Goal: Task Accomplishment & Management: Understand process/instructions

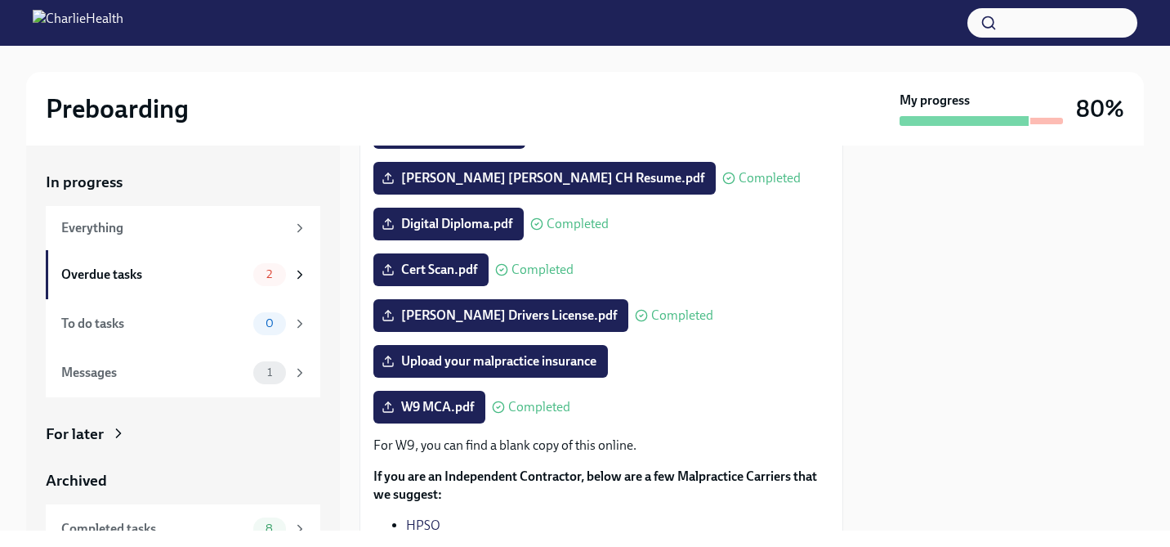
scroll to position [265, 0]
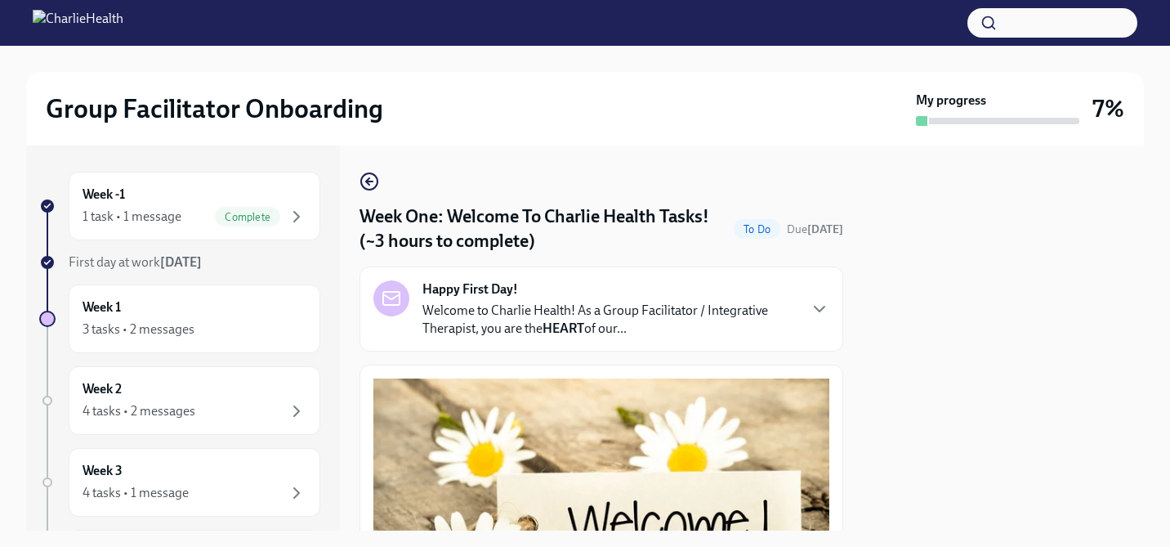
scroll to position [1780, 0]
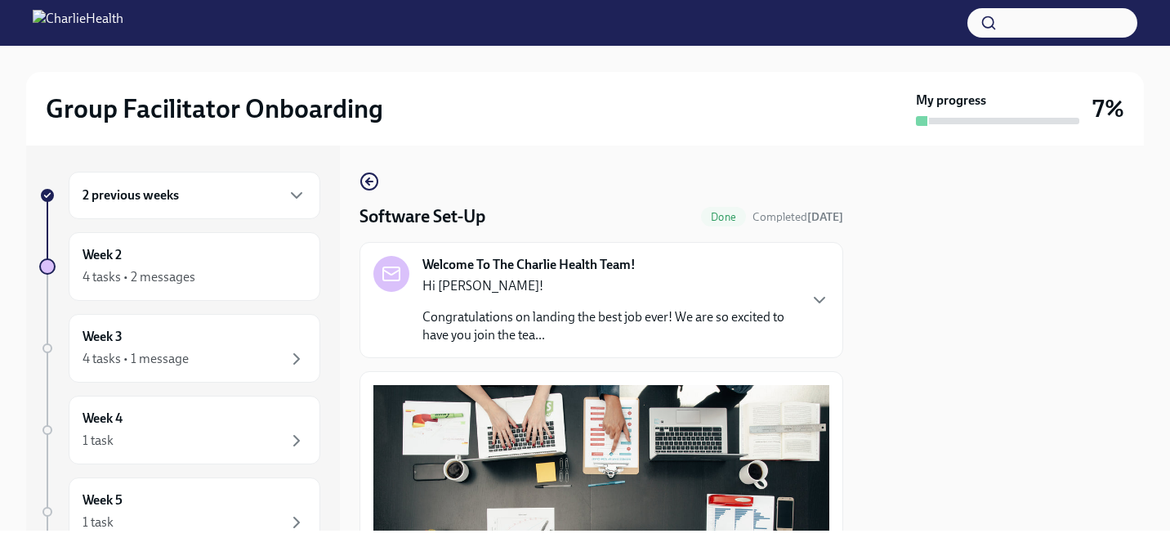
click at [265, 189] on div "2 previous weeks" at bounding box center [195, 196] width 224 height 20
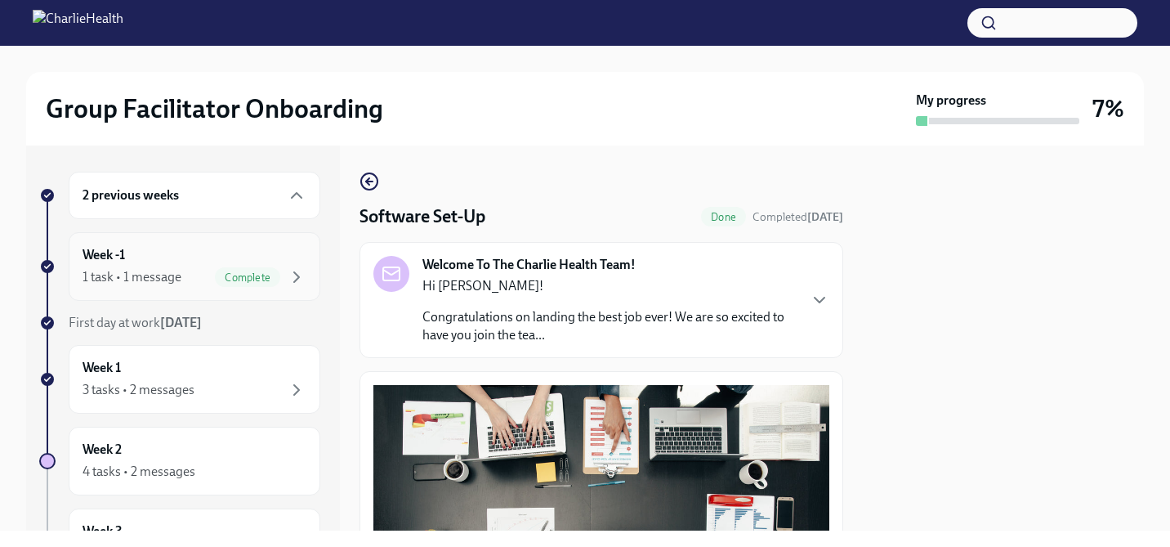
click at [272, 253] on div "Week -1 1 task • 1 message Complete" at bounding box center [195, 266] width 224 height 41
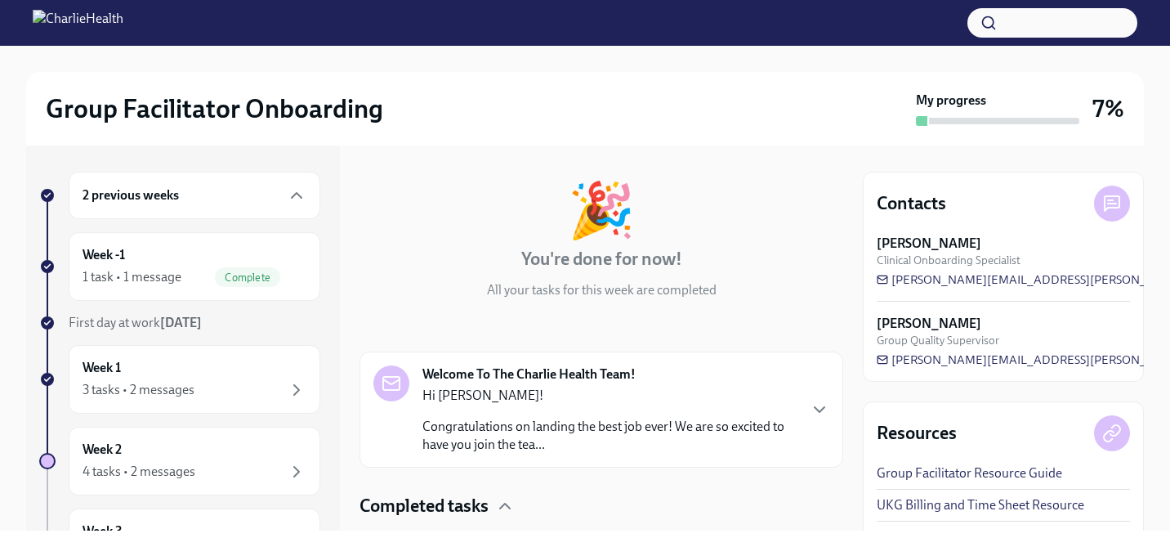
scroll to position [171, 0]
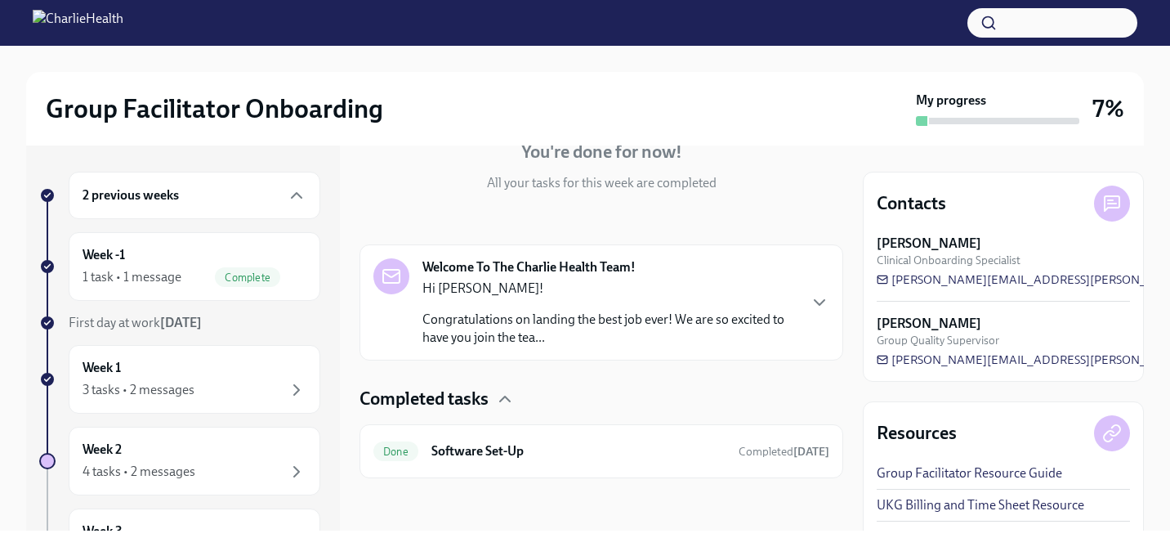
click at [575, 329] on p "Congratulations on landing the best job ever! We are so excited to have you joi…" at bounding box center [610, 329] width 374 height 36
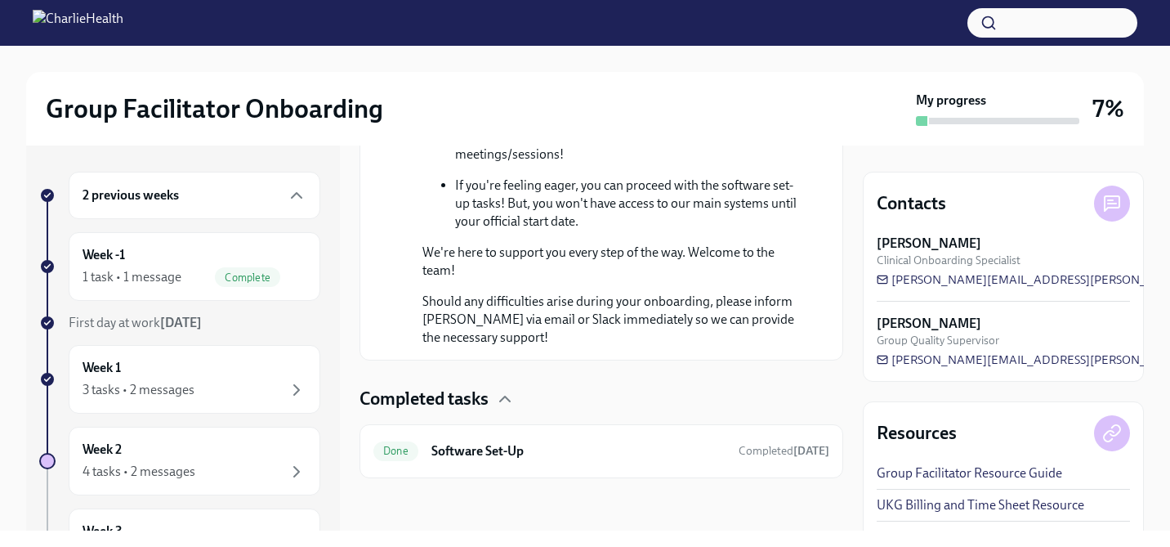
scroll to position [1134, 0]
click at [547, 448] on h6 "Software Set-Up" at bounding box center [579, 451] width 294 height 18
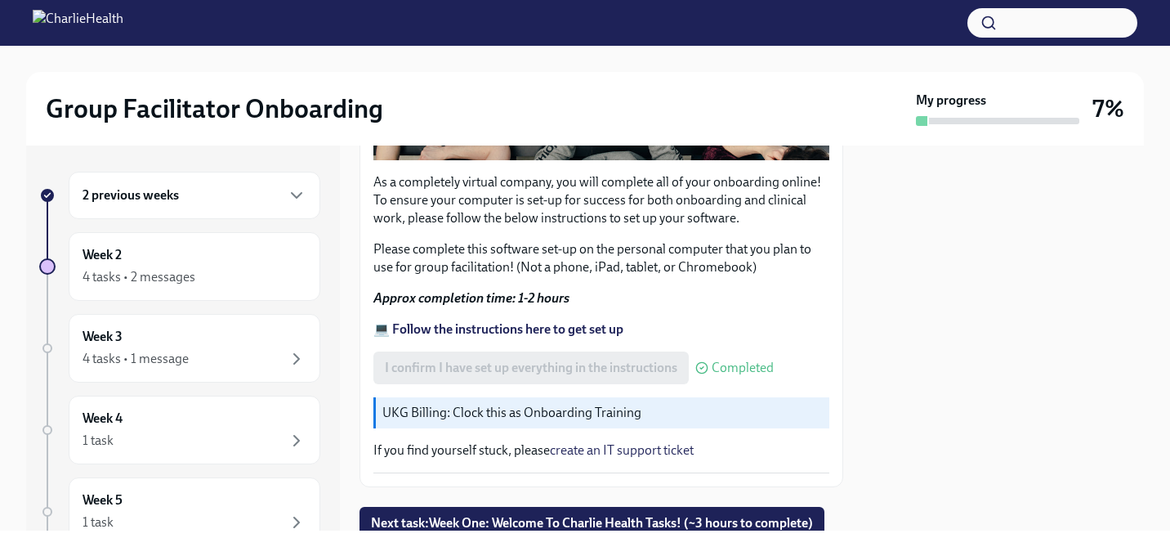
scroll to position [548, 0]
